Goal: Task Accomplishment & Management: Use online tool/utility

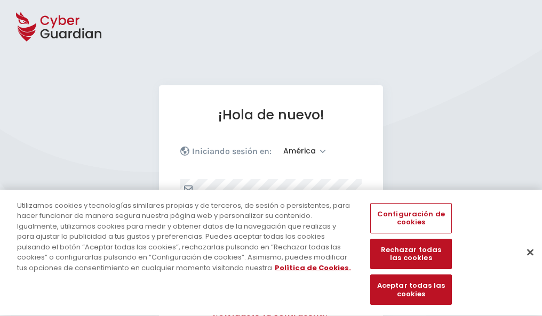
select select "América"
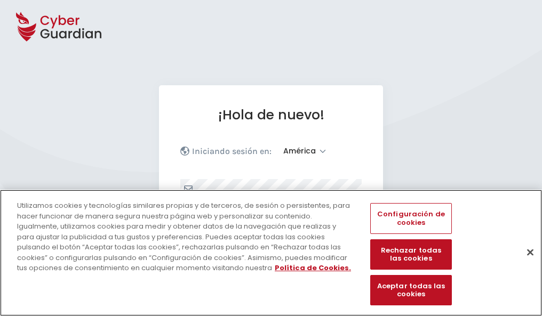
scroll to position [139, 0]
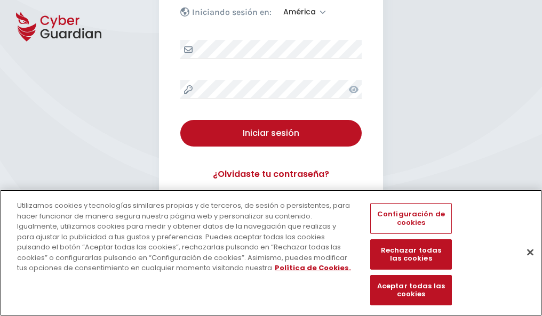
click at [525, 263] on button "Cerrar" at bounding box center [529, 252] width 23 height 23
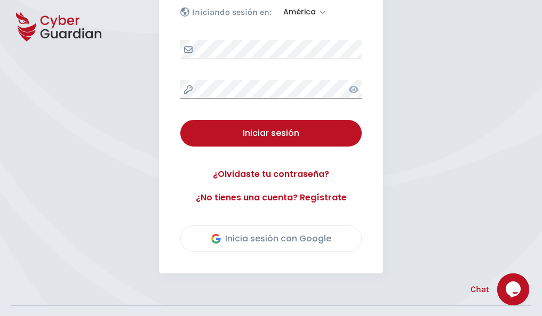
scroll to position [242, 0]
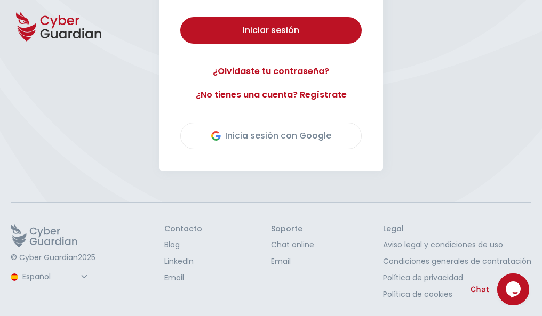
click at [180, 17] on button "Iniciar sesión" at bounding box center [270, 30] width 181 height 27
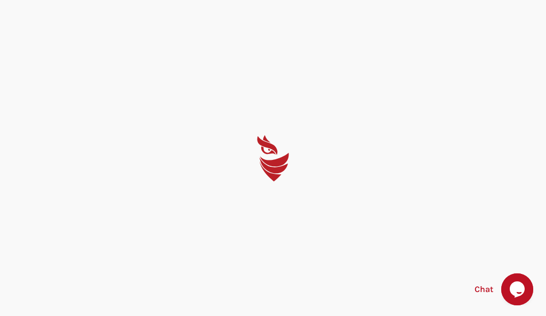
select select "English"
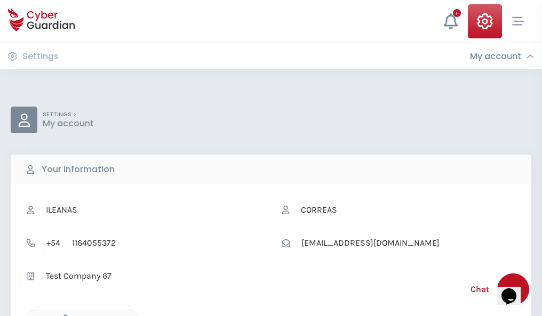
click at [62, 315] on icon "button" at bounding box center [62, 319] width 9 height 9
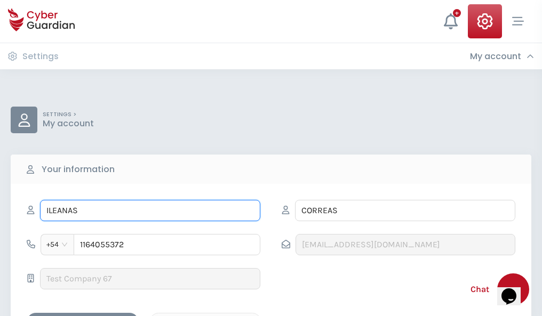
click at [150, 211] on input "ILEANAS" at bounding box center [150, 210] width 220 height 21
type input "I"
type input "Buenaventura"
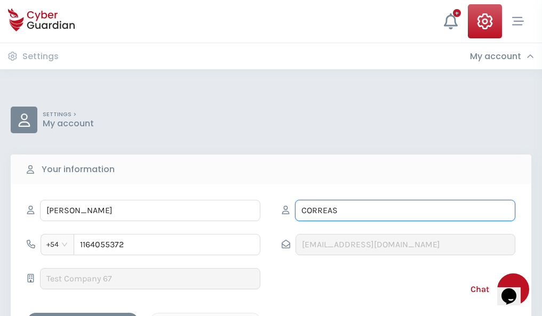
click at [405, 211] on input "CORREAS" at bounding box center [405, 210] width 220 height 21
type input "C"
type input "Haro"
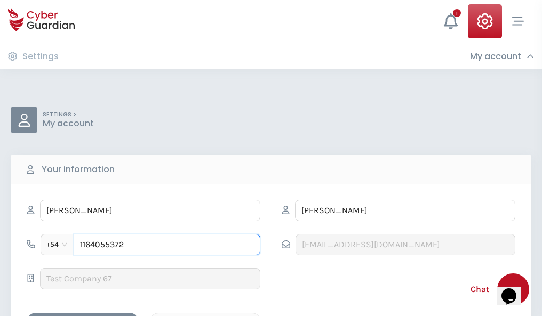
click at [167, 245] on input "1164055372" at bounding box center [167, 244] width 187 height 21
type input "1"
type input "4844703305"
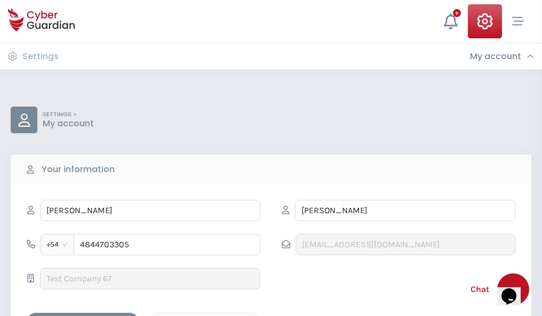
click at [205, 316] on div "Cancel" at bounding box center [205, 322] width 95 height 13
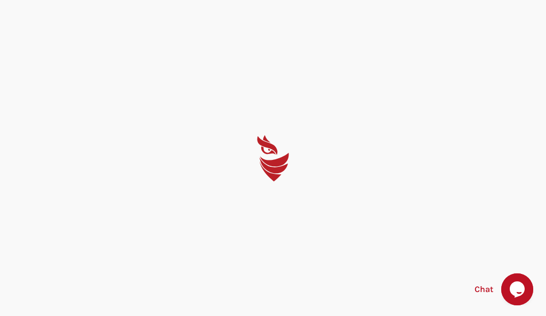
select select "English"
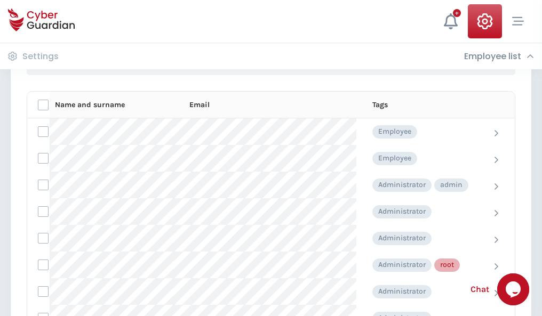
scroll to position [537, 0]
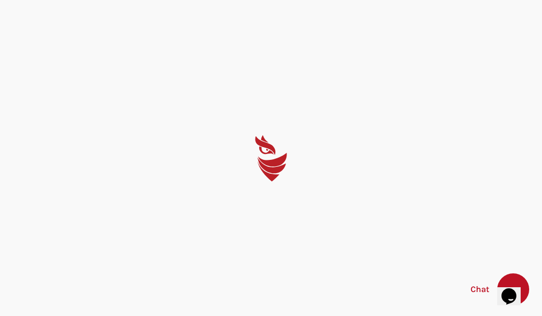
select select "English"
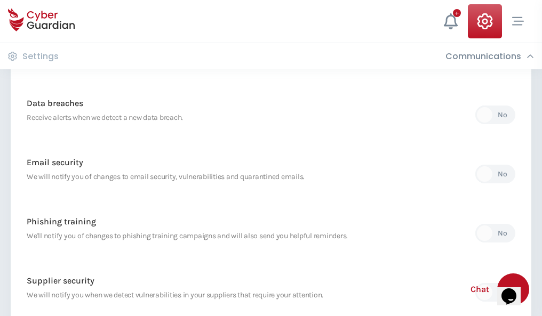
scroll to position [562, 0]
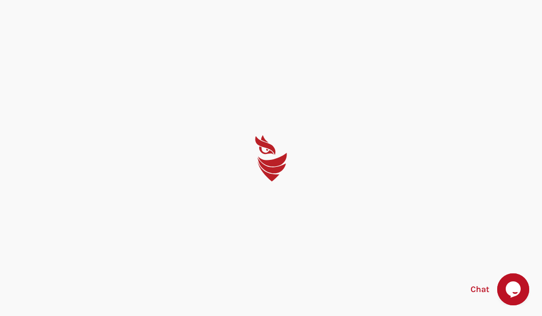
select select "English"
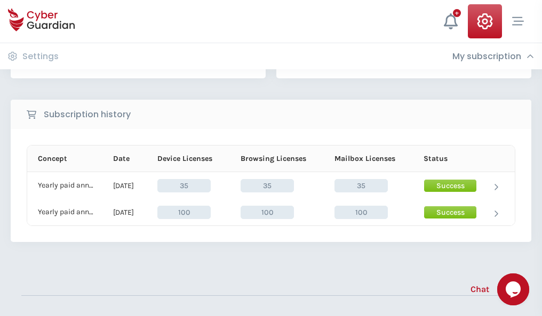
scroll to position [297, 0]
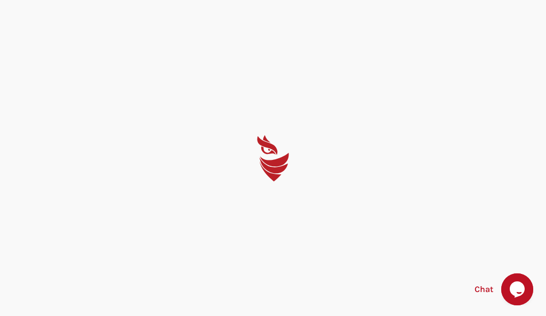
select select "English"
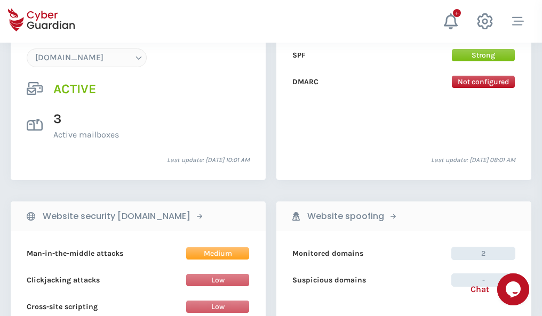
scroll to position [1136, 0]
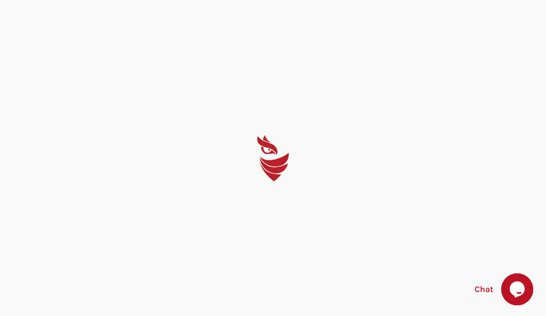
select select "English"
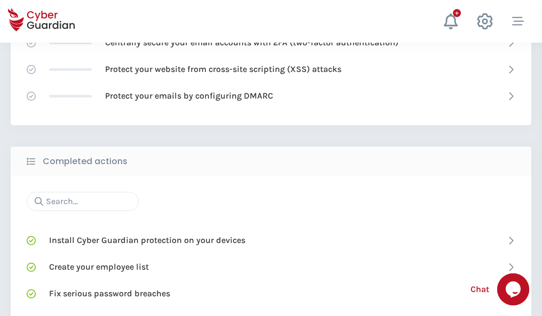
scroll to position [710, 0]
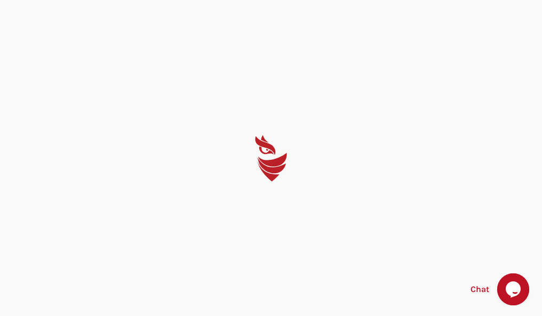
select select "English"
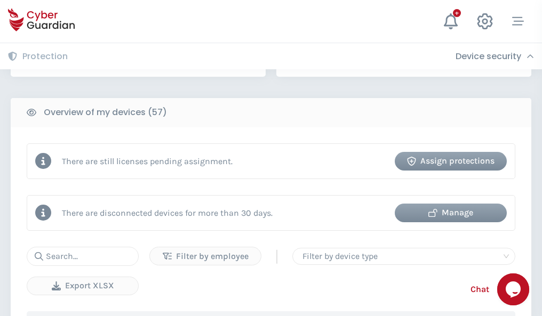
scroll to position [1034, 0]
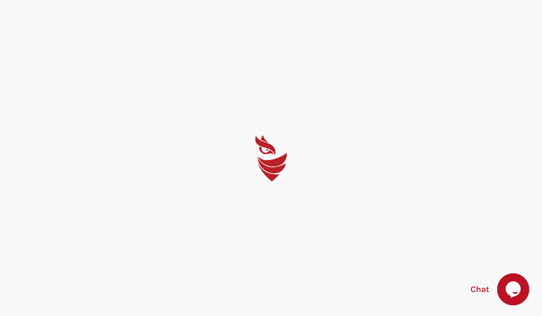
select select "English"
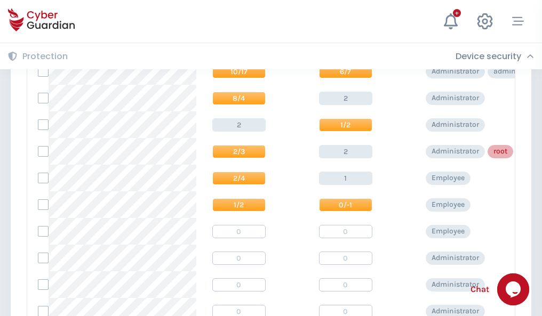
scroll to position [538, 0]
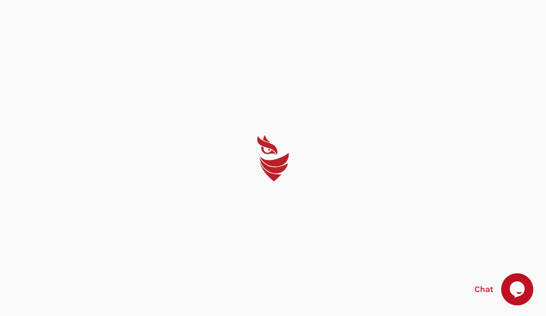
select select "English"
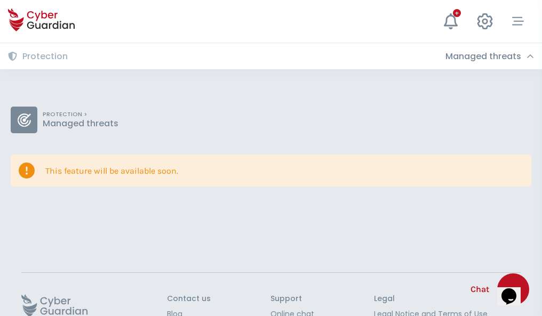
scroll to position [69, 0]
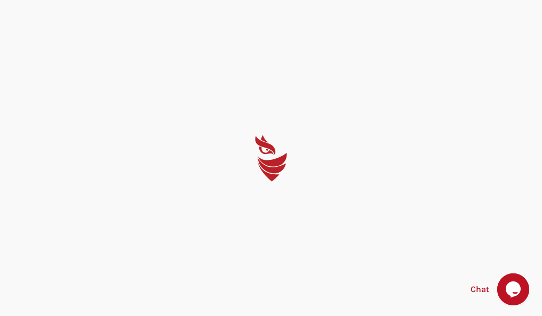
select select "English"
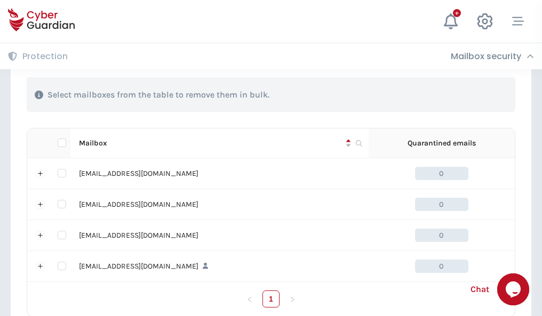
scroll to position [525, 0]
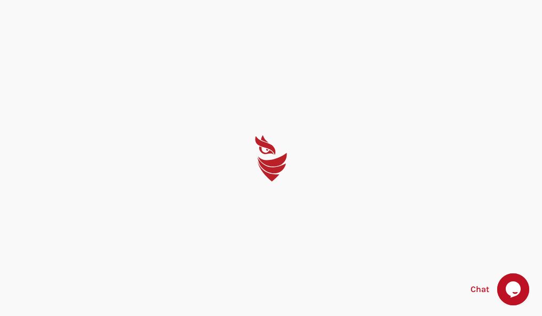
select select "English"
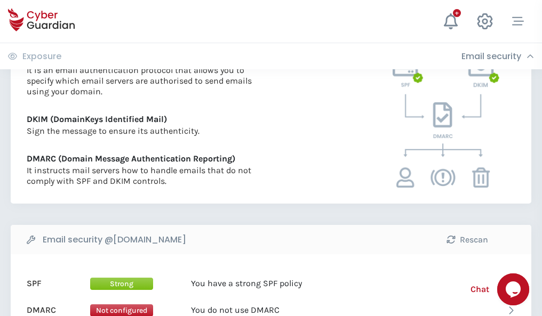
scroll to position [576, 0]
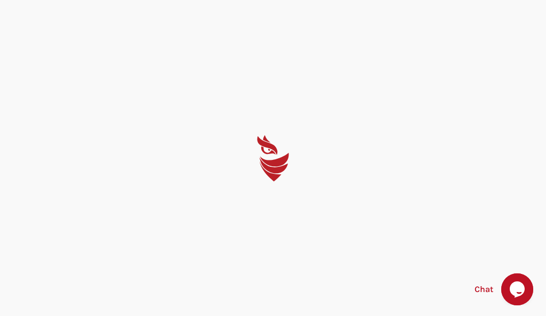
select select "English"
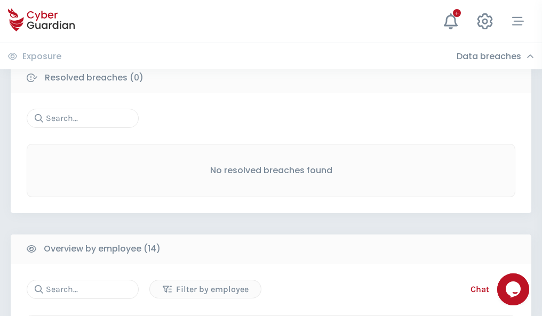
scroll to position [963, 0]
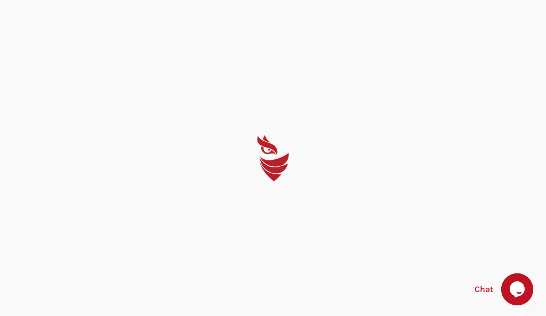
select select "English"
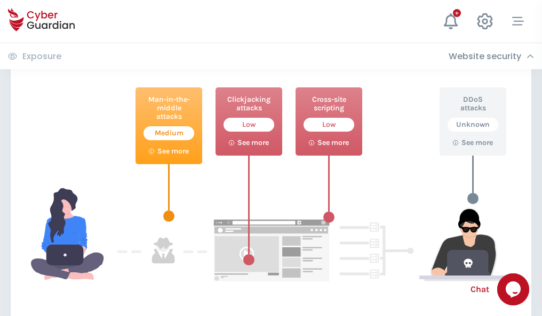
scroll to position [581, 0]
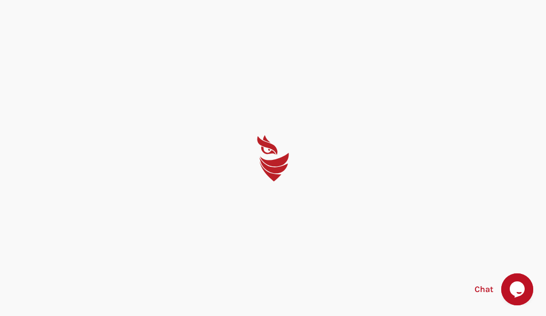
select select "English"
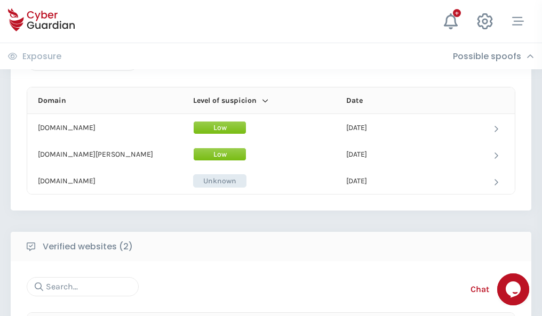
scroll to position [640, 0]
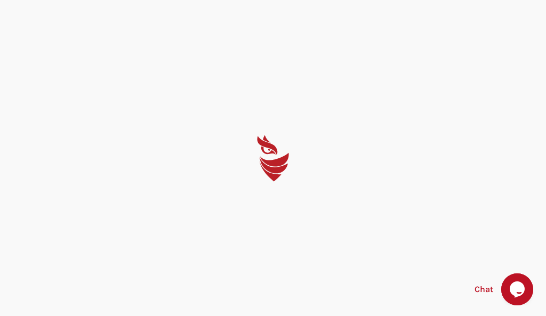
select select "English"
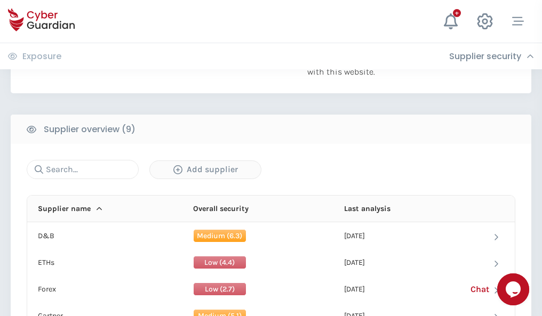
scroll to position [744, 0]
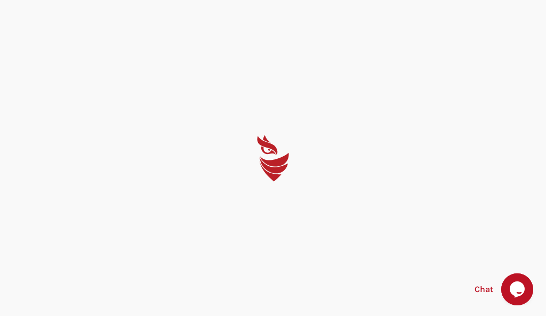
select select "English"
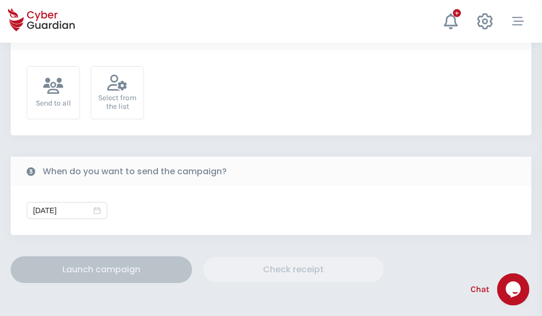
scroll to position [390, 0]
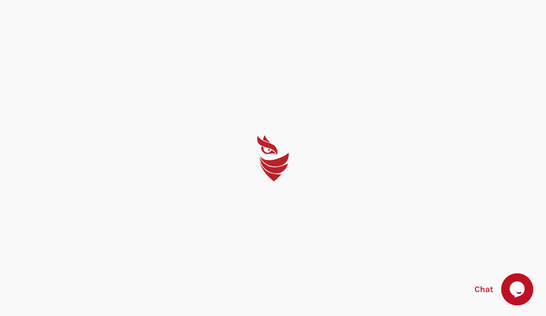
select select "English"
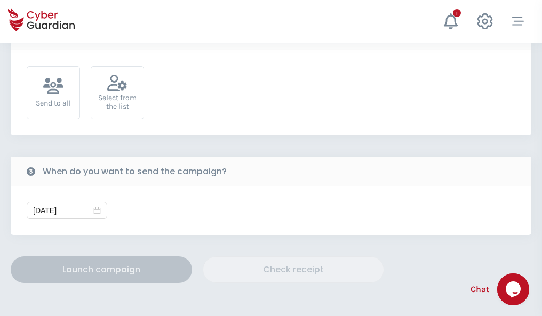
scroll to position [390, 0]
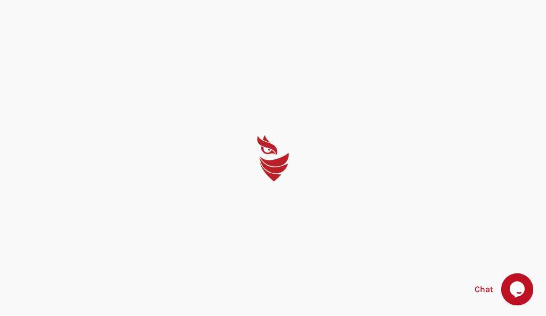
select select "English"
